Goal: Find specific page/section: Find specific page/section

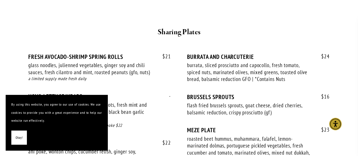
scroll to position [381, 0]
click at [23, 139] on button "Okay!" at bounding box center [19, 138] width 16 height 14
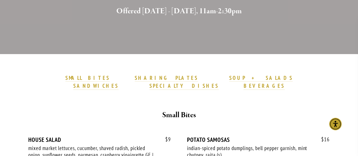
scroll to position [0, 0]
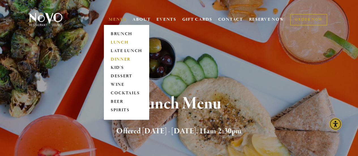
click at [126, 59] on link "DINNER" at bounding box center [126, 59] width 35 height 9
